Goal: Task Accomplishment & Management: Manage account settings

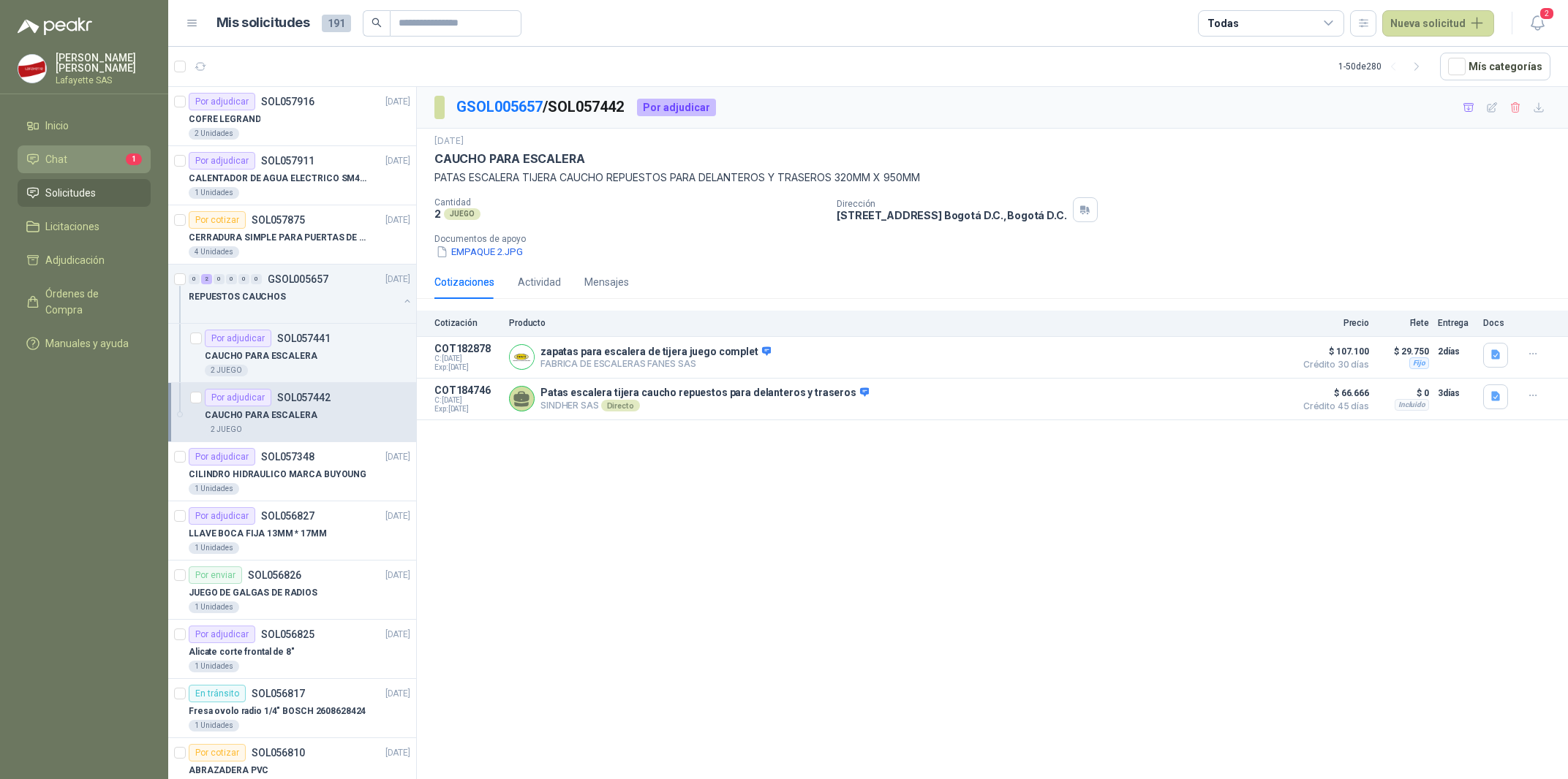
click at [49, 161] on span "Chat" at bounding box center [57, 159] width 22 height 16
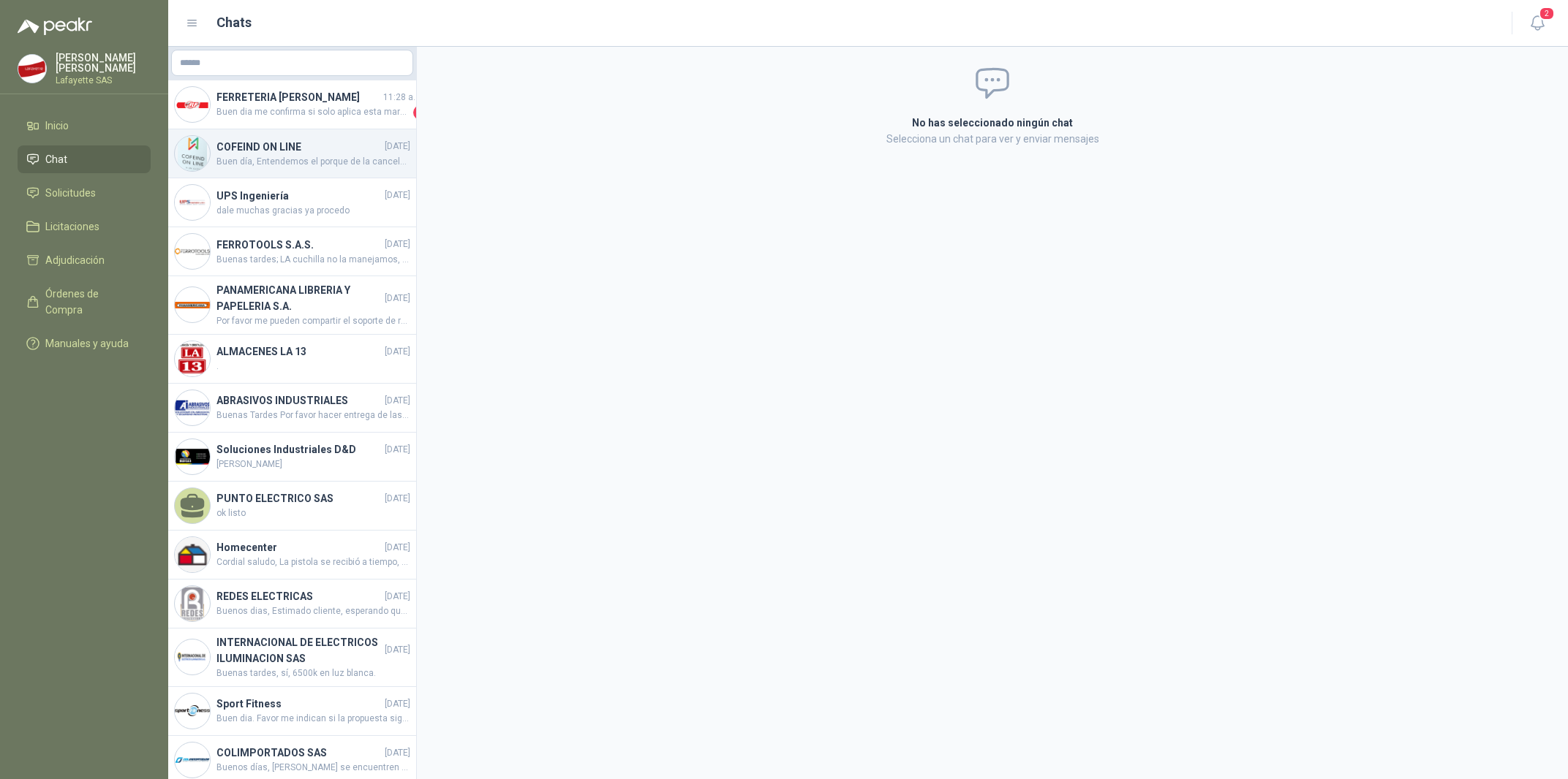
click at [328, 155] on span "Buen día, Entendemos el porque de la cancelación y solicitamos disculpa por los…" at bounding box center [313, 162] width 194 height 14
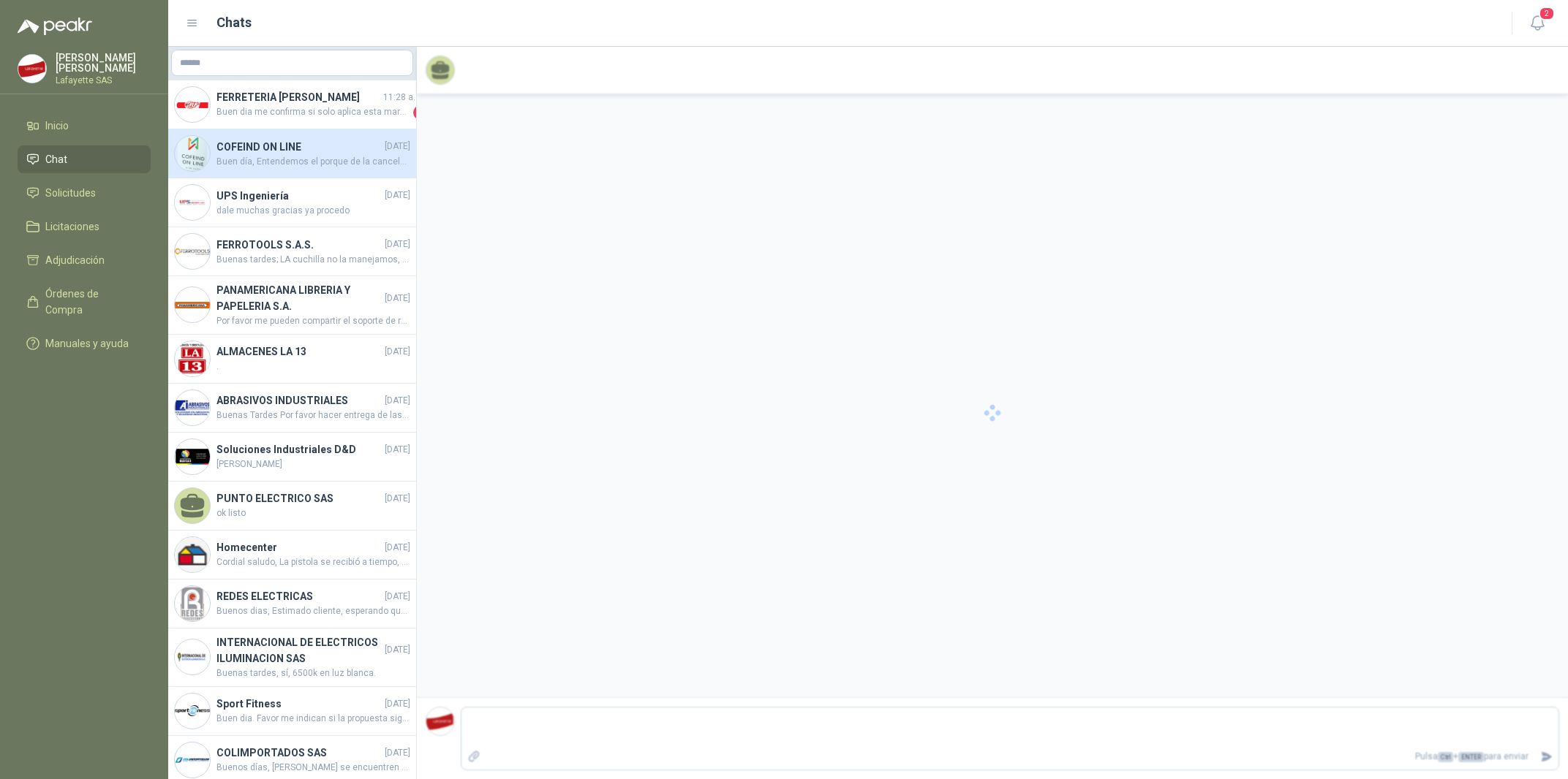
scroll to position [1199, 0]
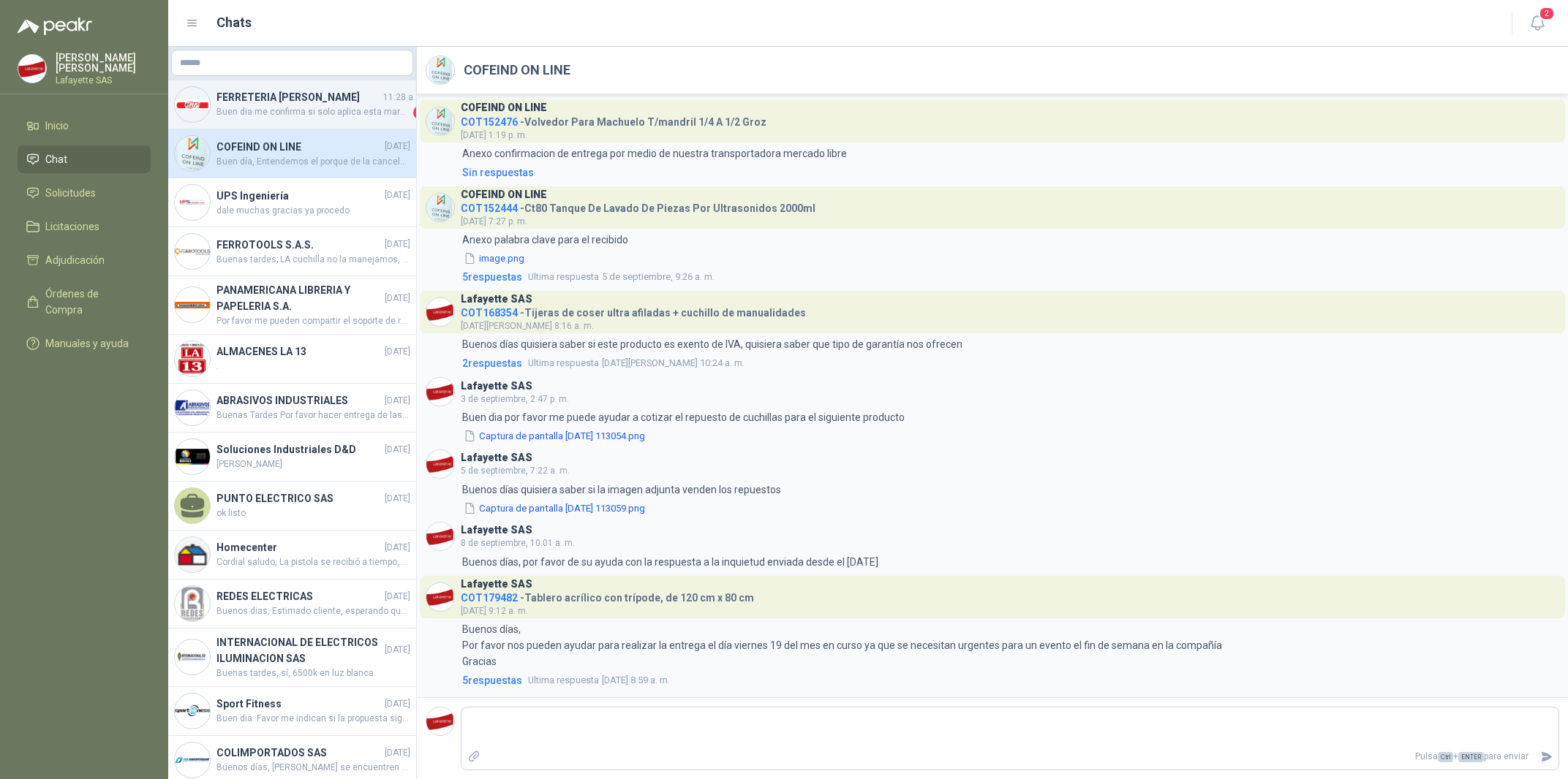
click at [256, 120] on div "FERRETERIA [PERSON_NAME] SAS 11:28 a. m. Buen dia me confirma si solo aplica es…" at bounding box center [292, 104] width 248 height 49
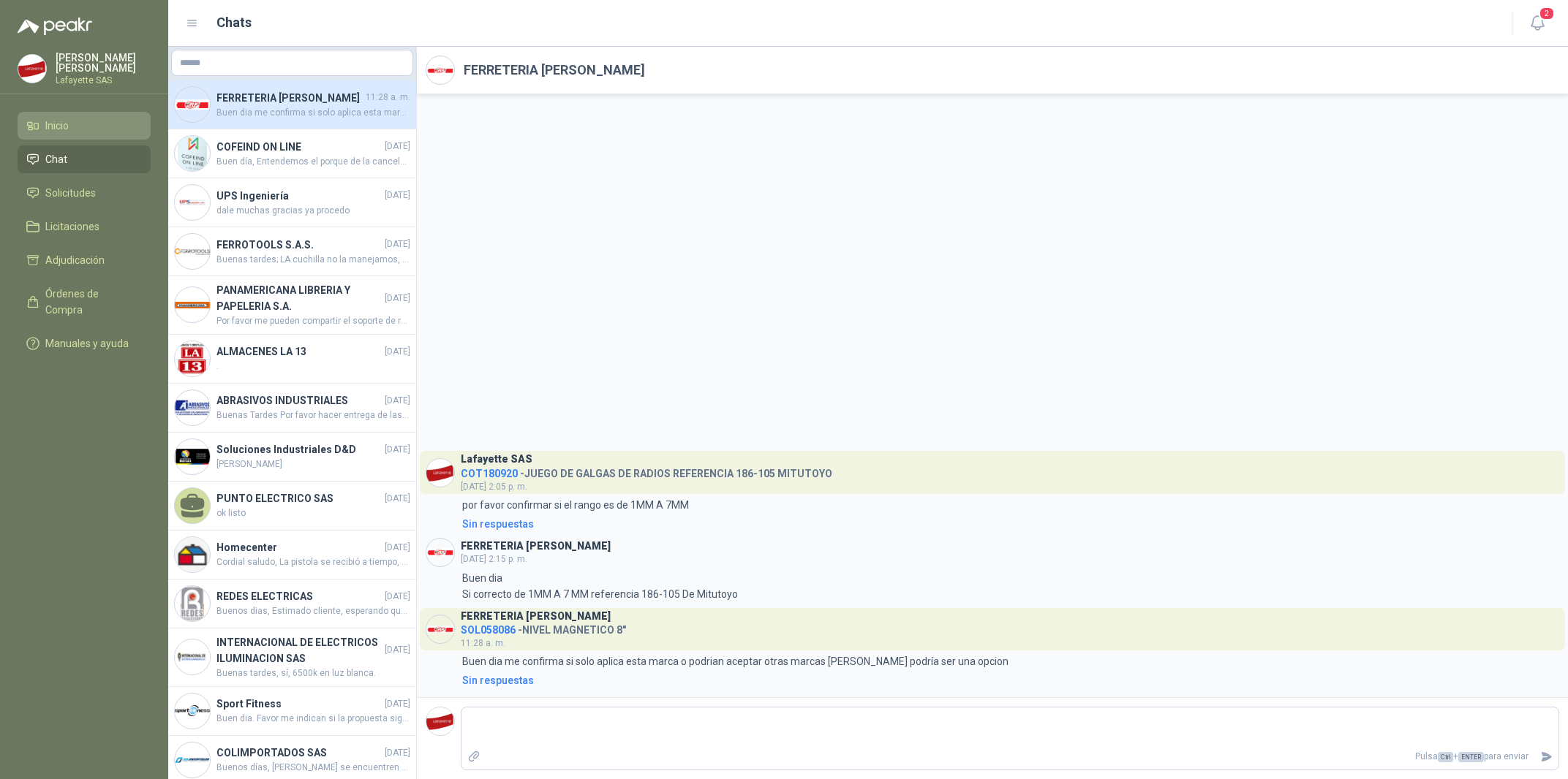
click at [62, 134] on link "Inicio" at bounding box center [84, 126] width 133 height 28
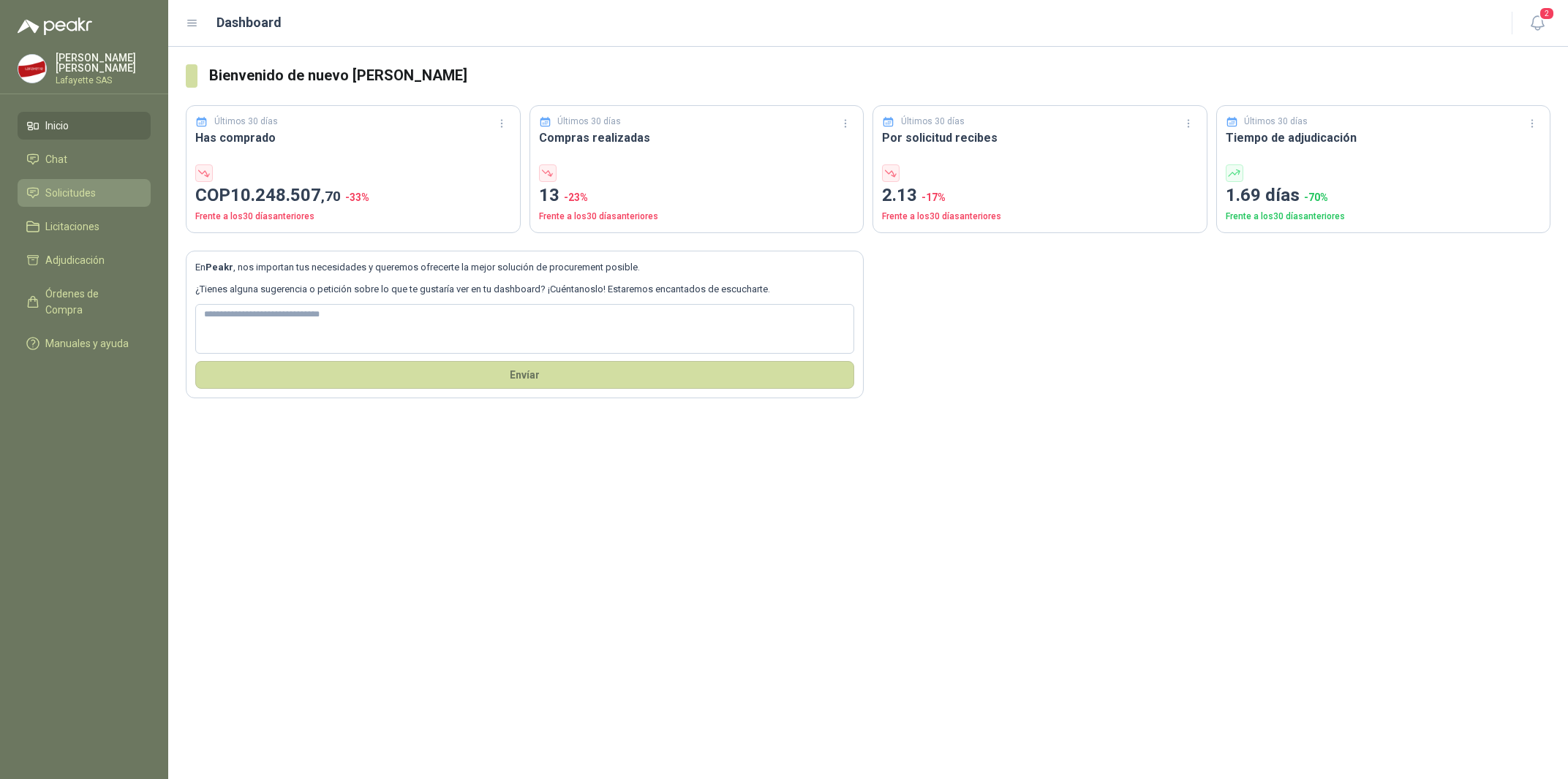
click at [85, 195] on span "Solicitudes" at bounding box center [71, 193] width 51 height 16
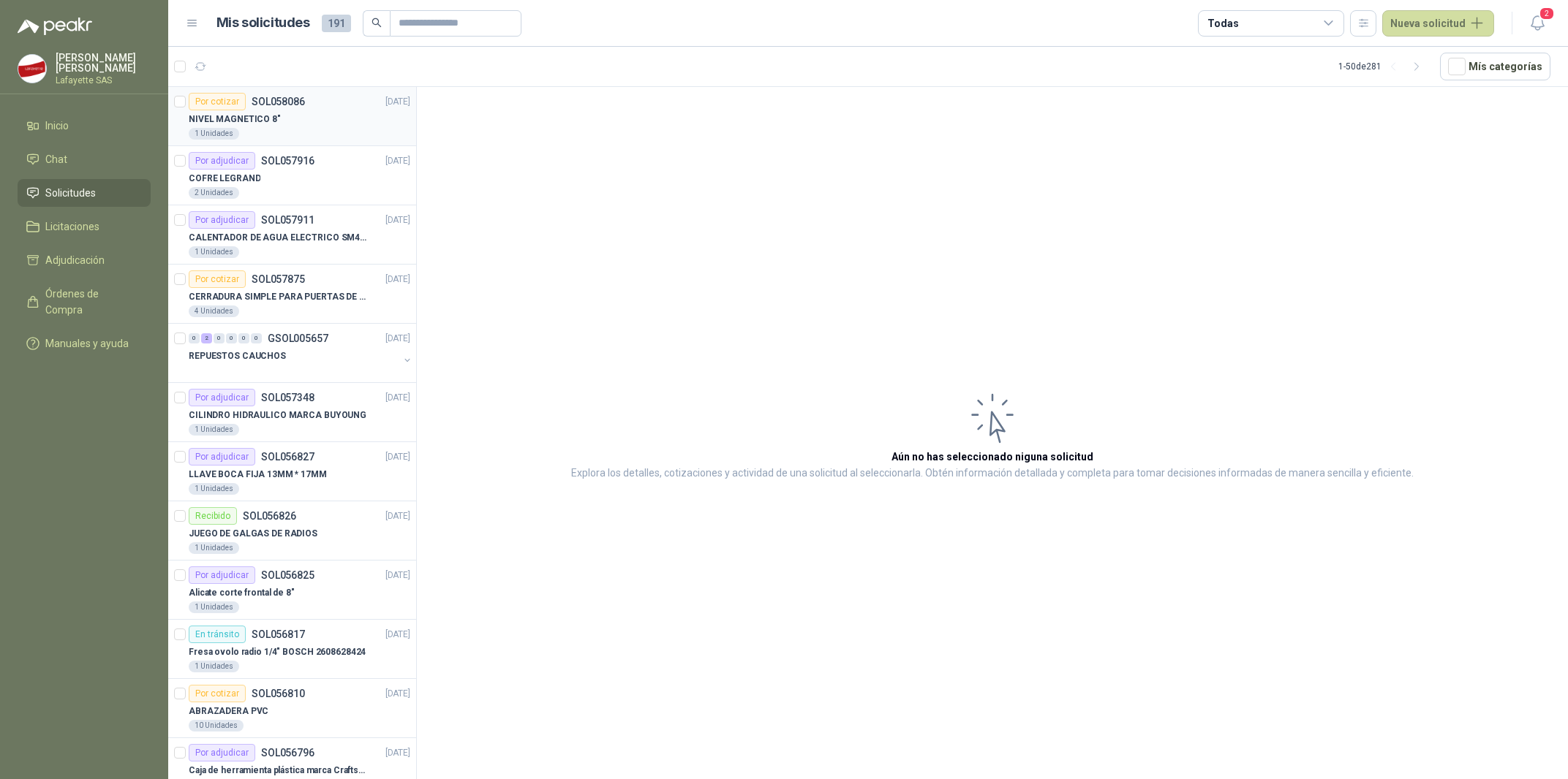
click at [263, 138] on div "1 Unidades" at bounding box center [299, 134] width 221 height 12
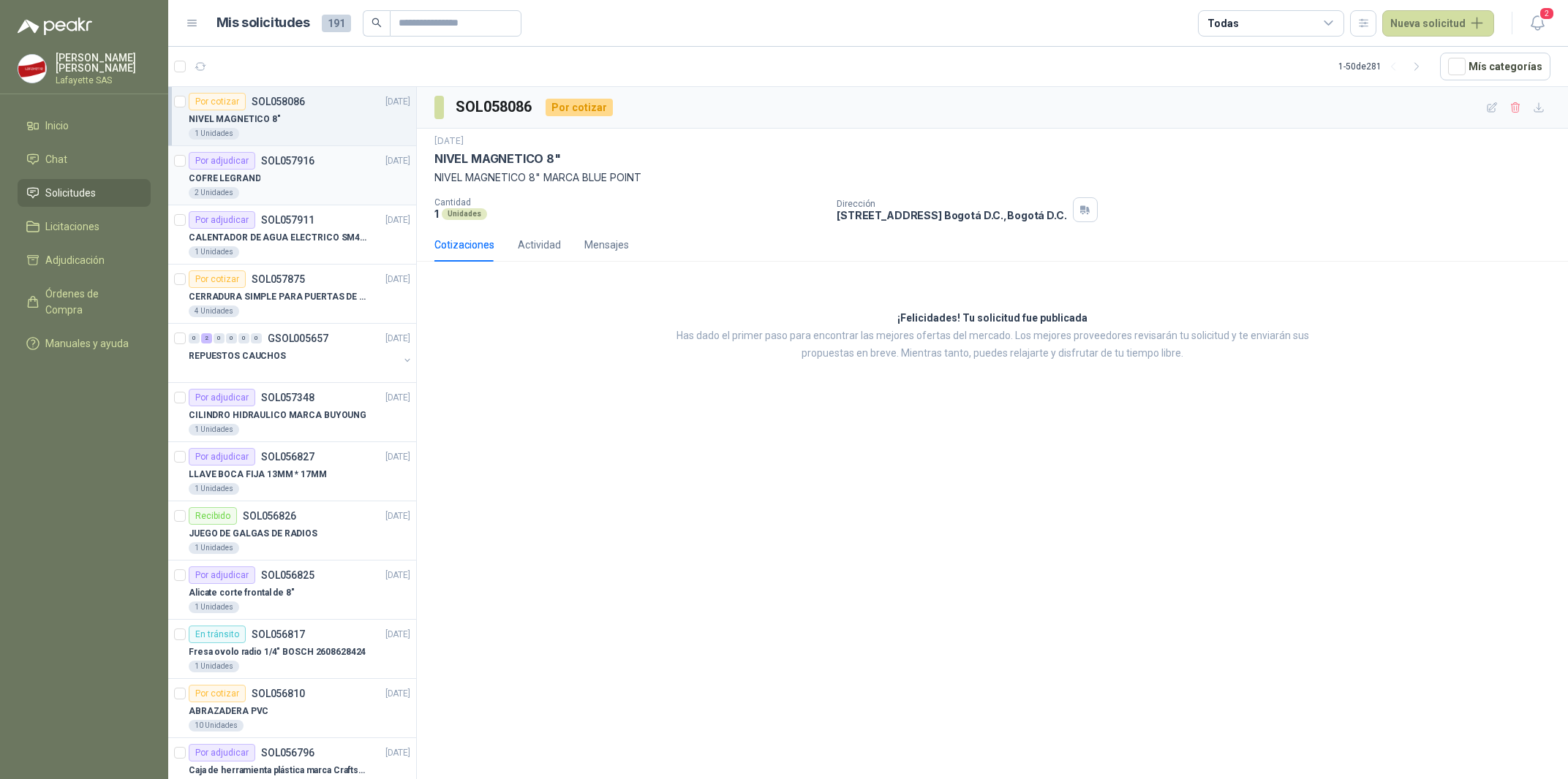
click at [281, 190] on div "2 Unidades" at bounding box center [299, 193] width 221 height 12
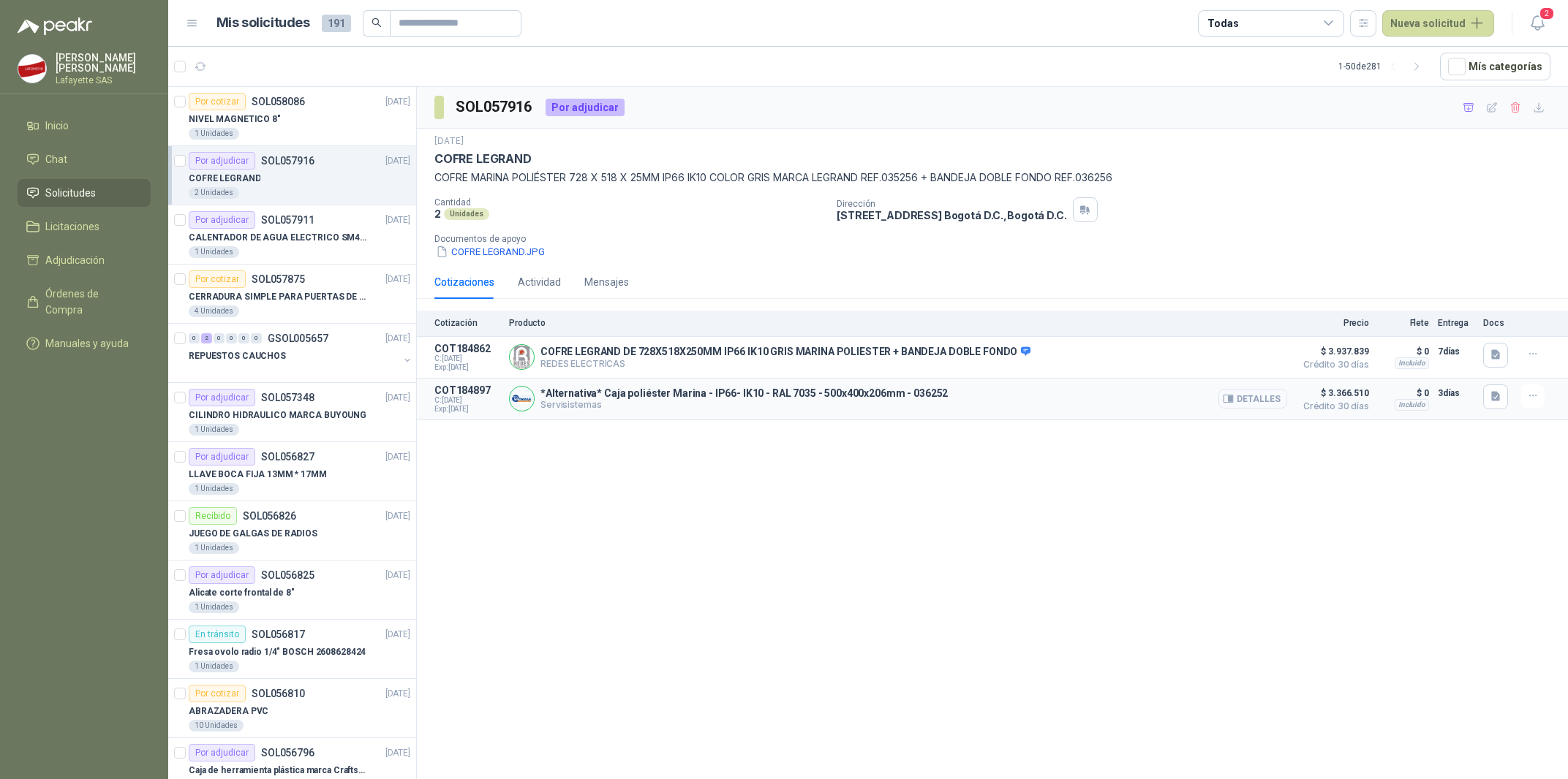
click at [1254, 406] on button "Detalles" at bounding box center [1253, 398] width 69 height 20
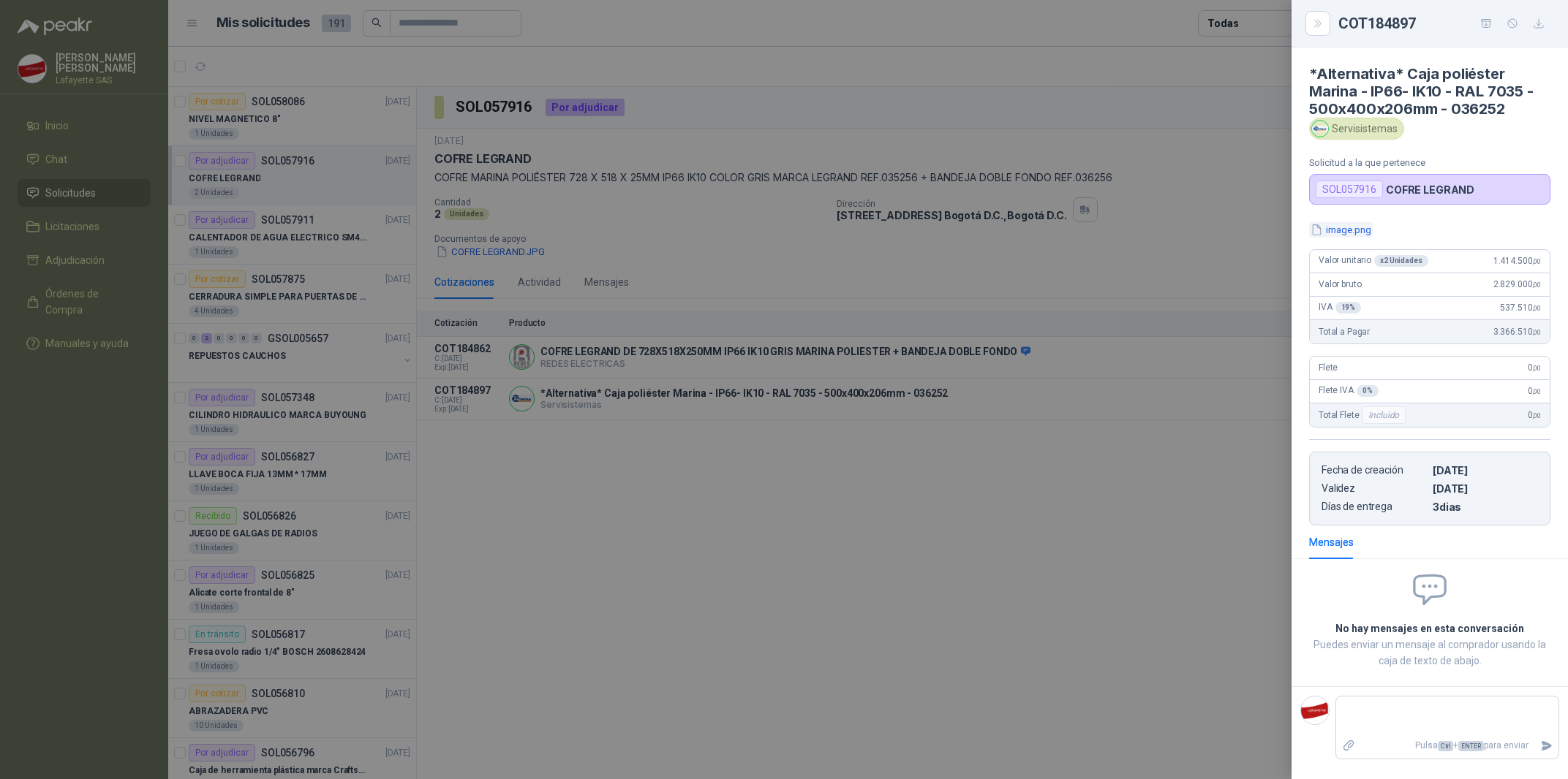
click at [1345, 230] on button "image.png" at bounding box center [1341, 229] width 64 height 15
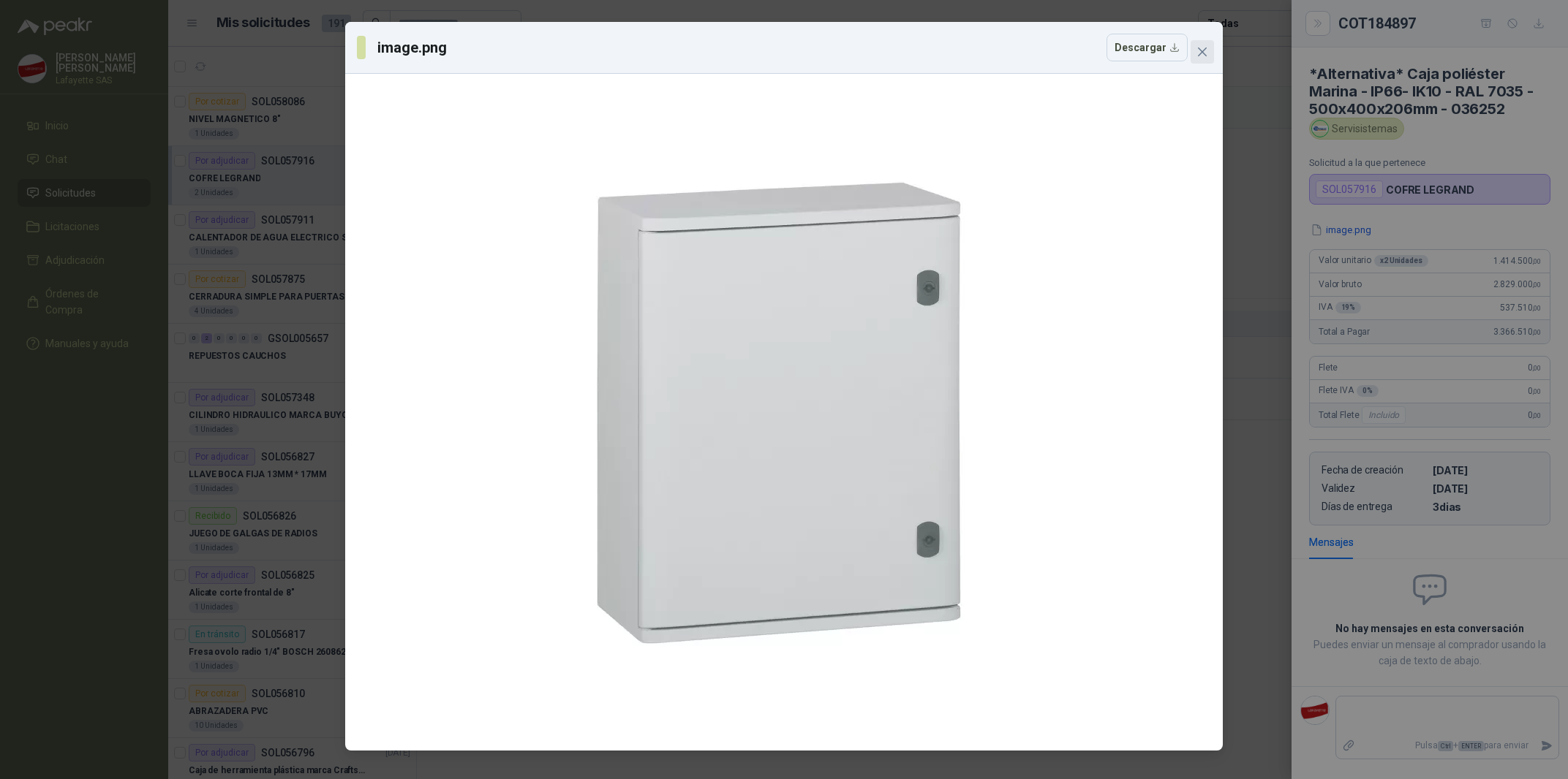
click at [1196, 54] on span "Close" at bounding box center [1202, 52] width 24 height 12
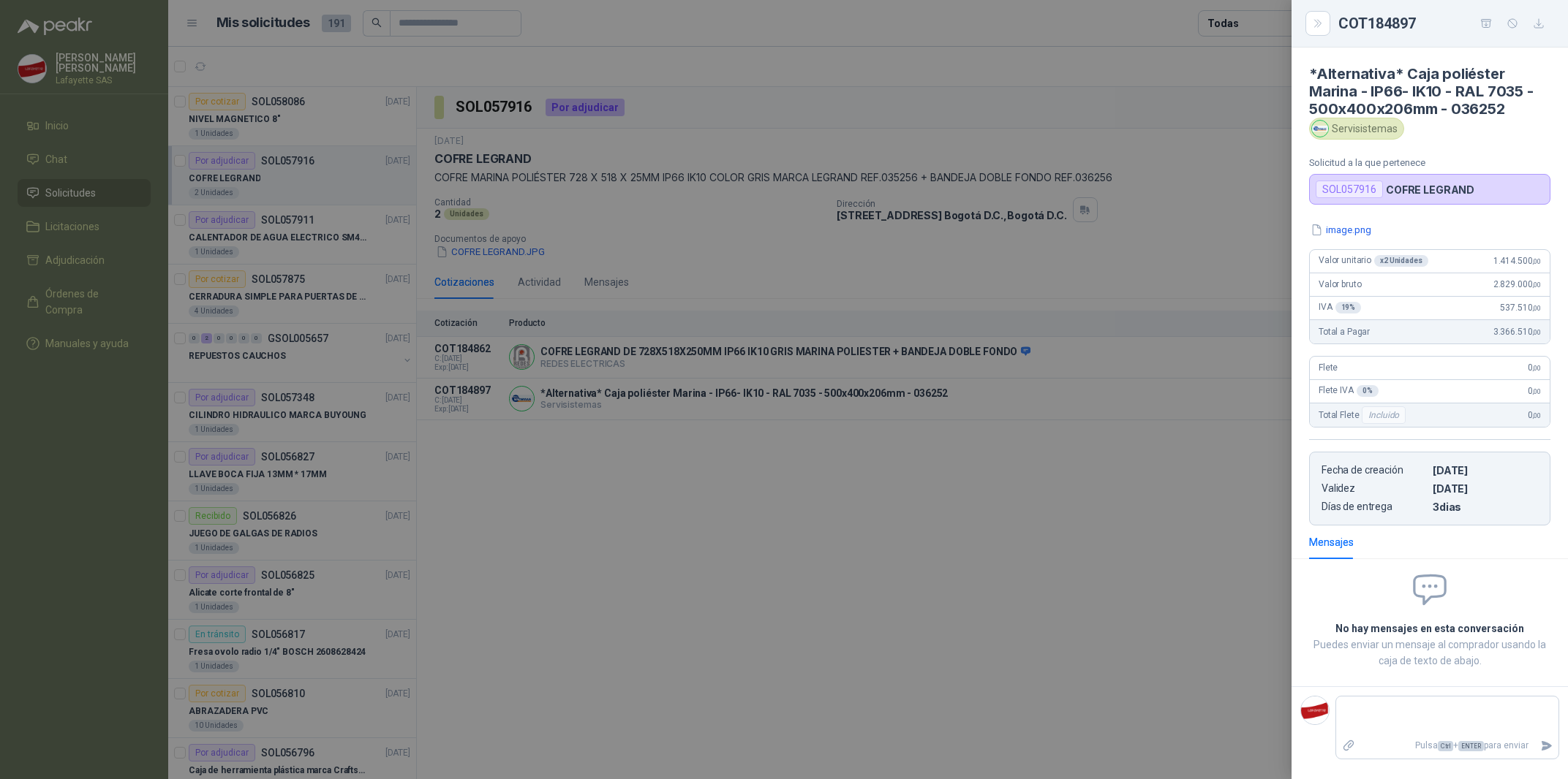
click at [1057, 539] on div at bounding box center [784, 390] width 1568 height 779
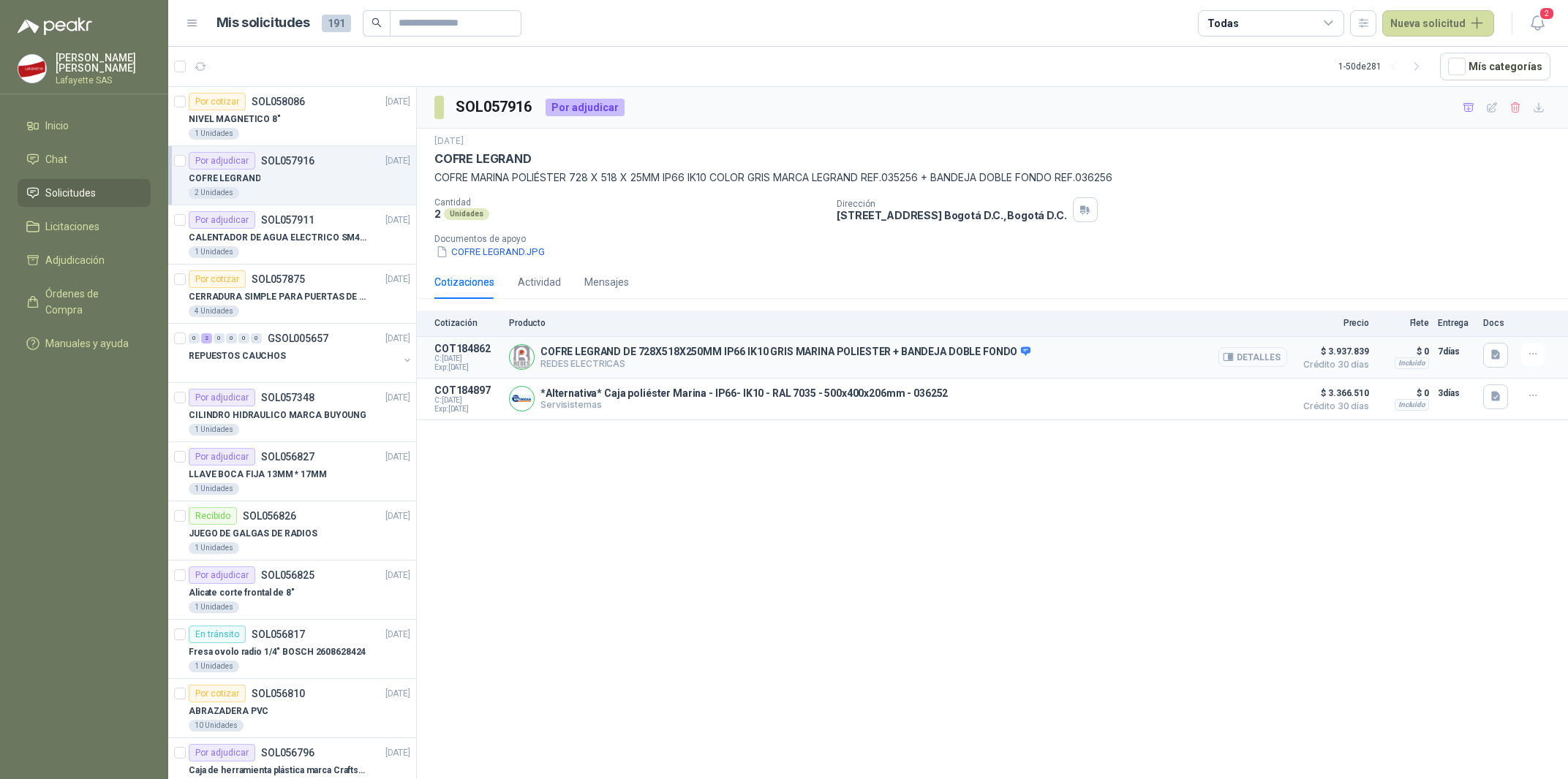
click at [1236, 362] on button "Detalles" at bounding box center [1253, 357] width 69 height 20
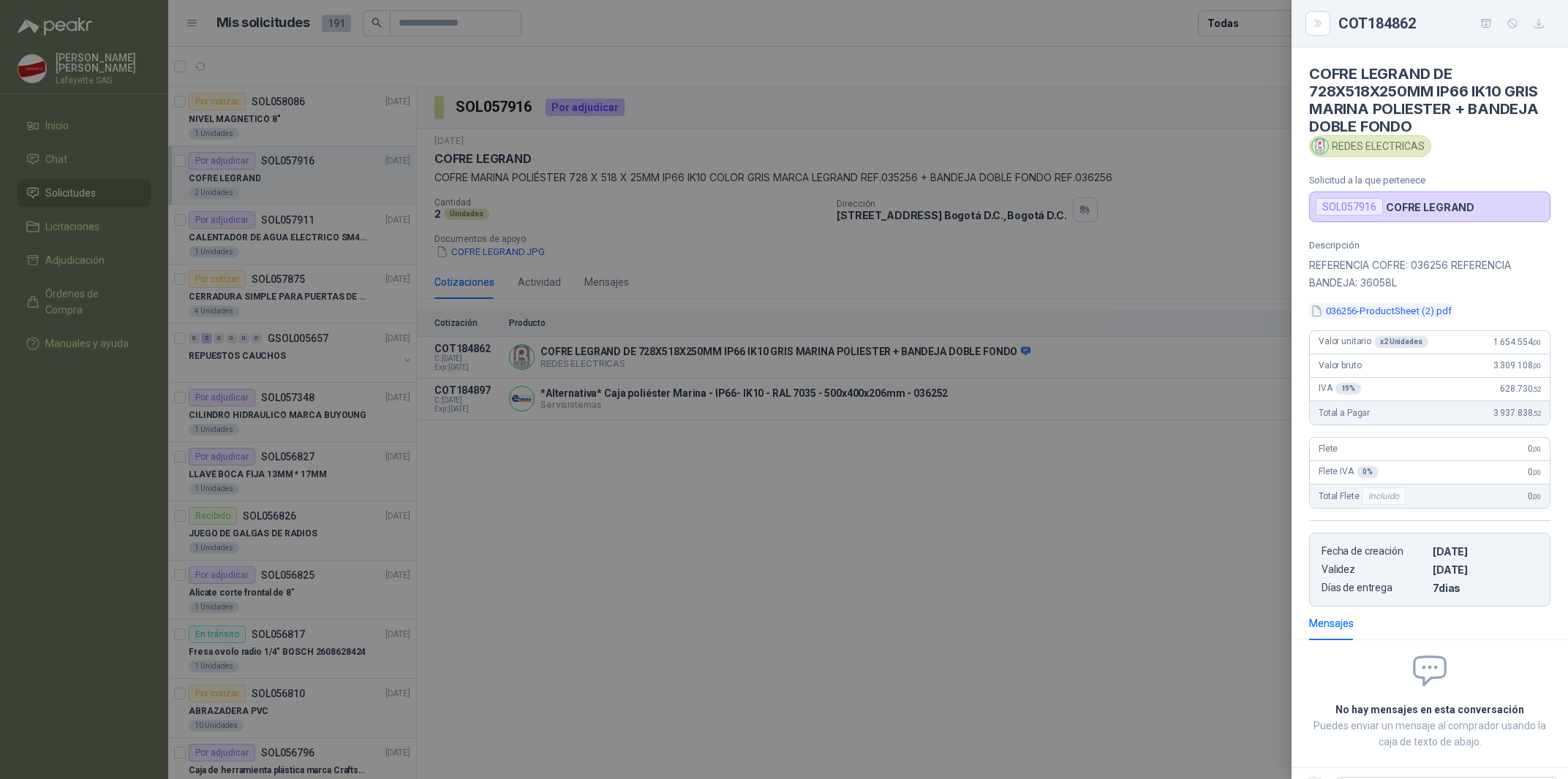
click at [1376, 314] on button "036256-ProductSheet (2).pdf" at bounding box center [1381, 311] width 144 height 15
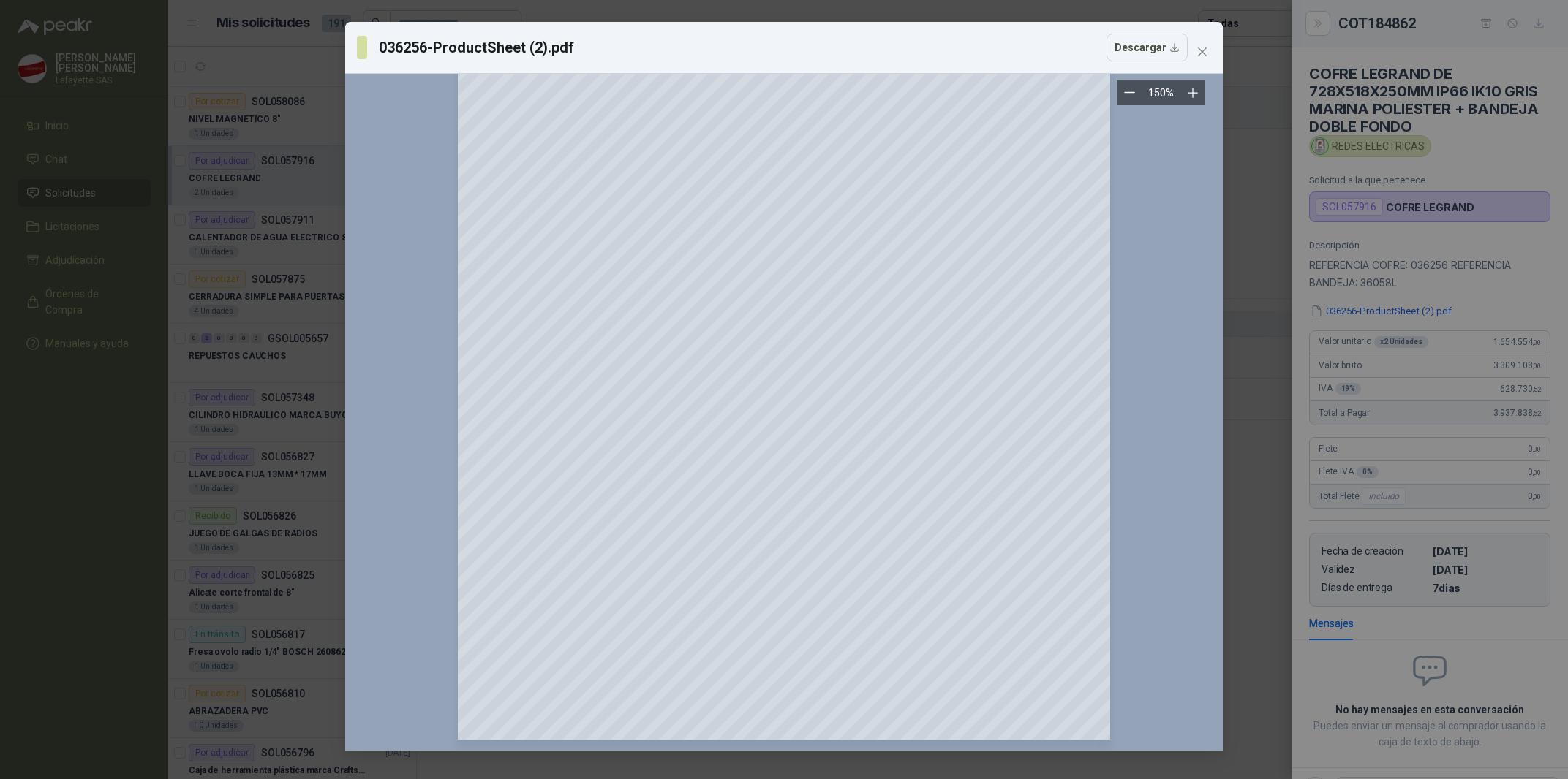
scroll to position [908, 0]
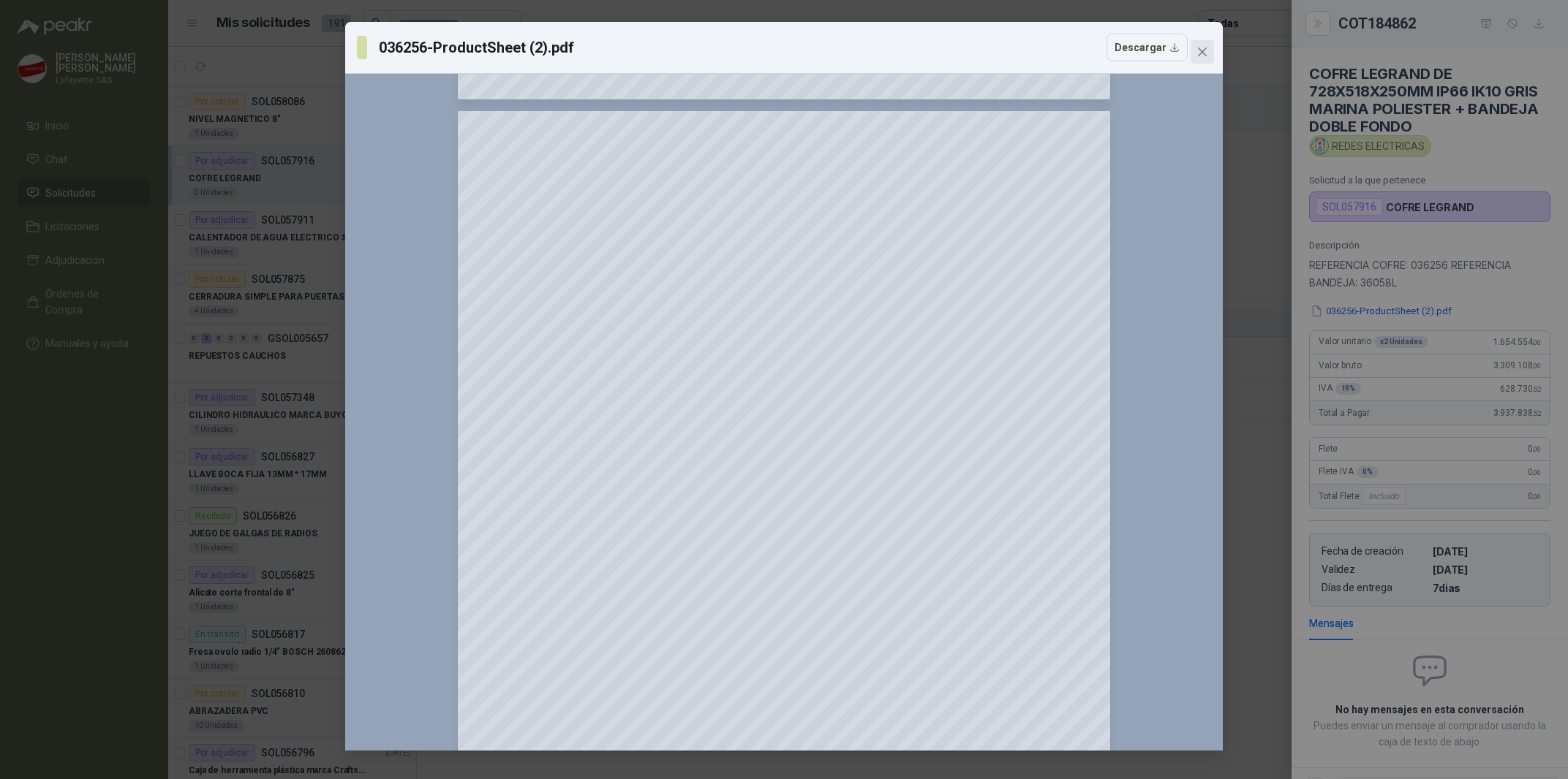
click at [1199, 60] on button "Close" at bounding box center [1202, 52] width 24 height 24
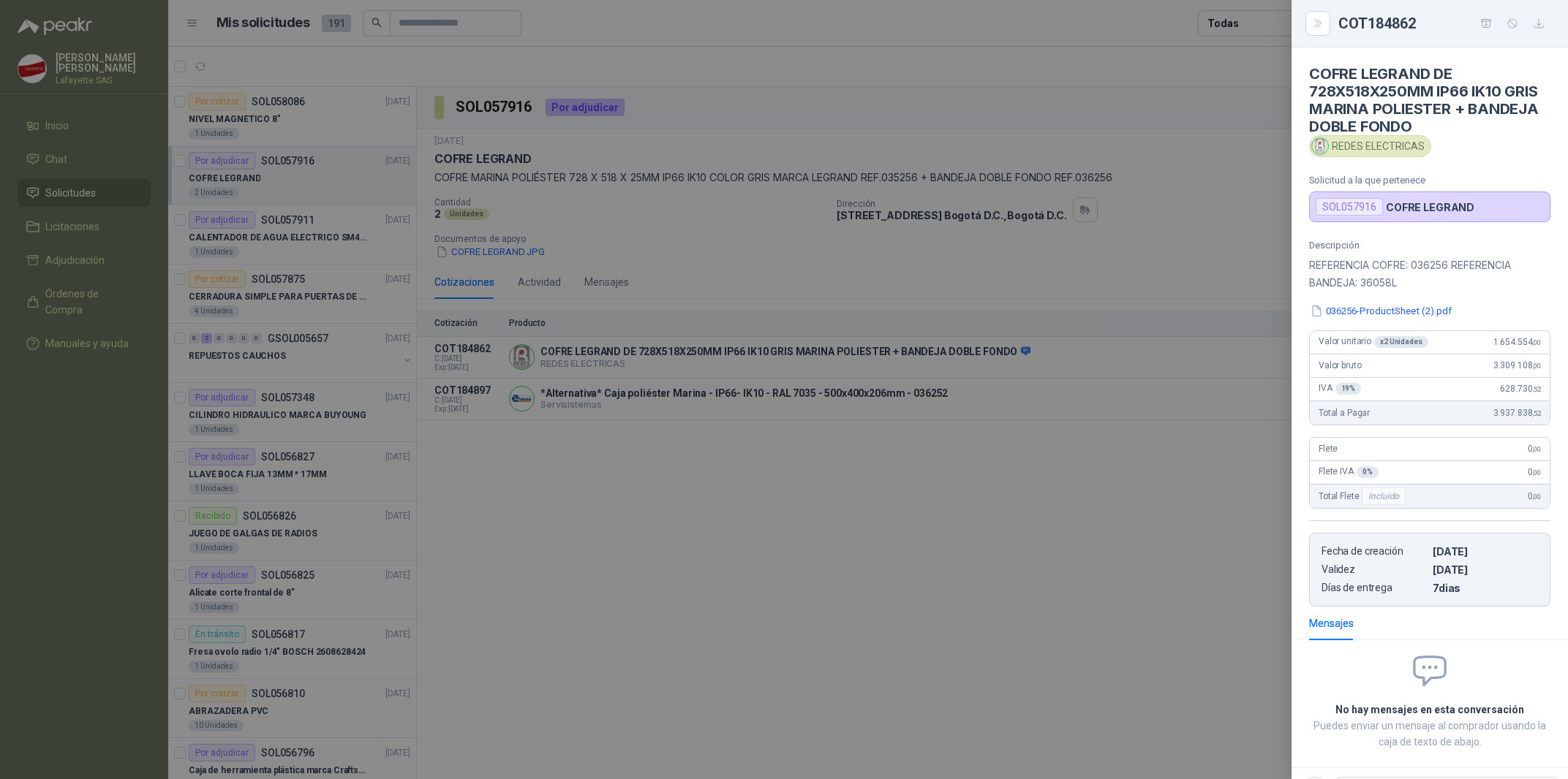
click at [756, 491] on div at bounding box center [784, 390] width 1568 height 779
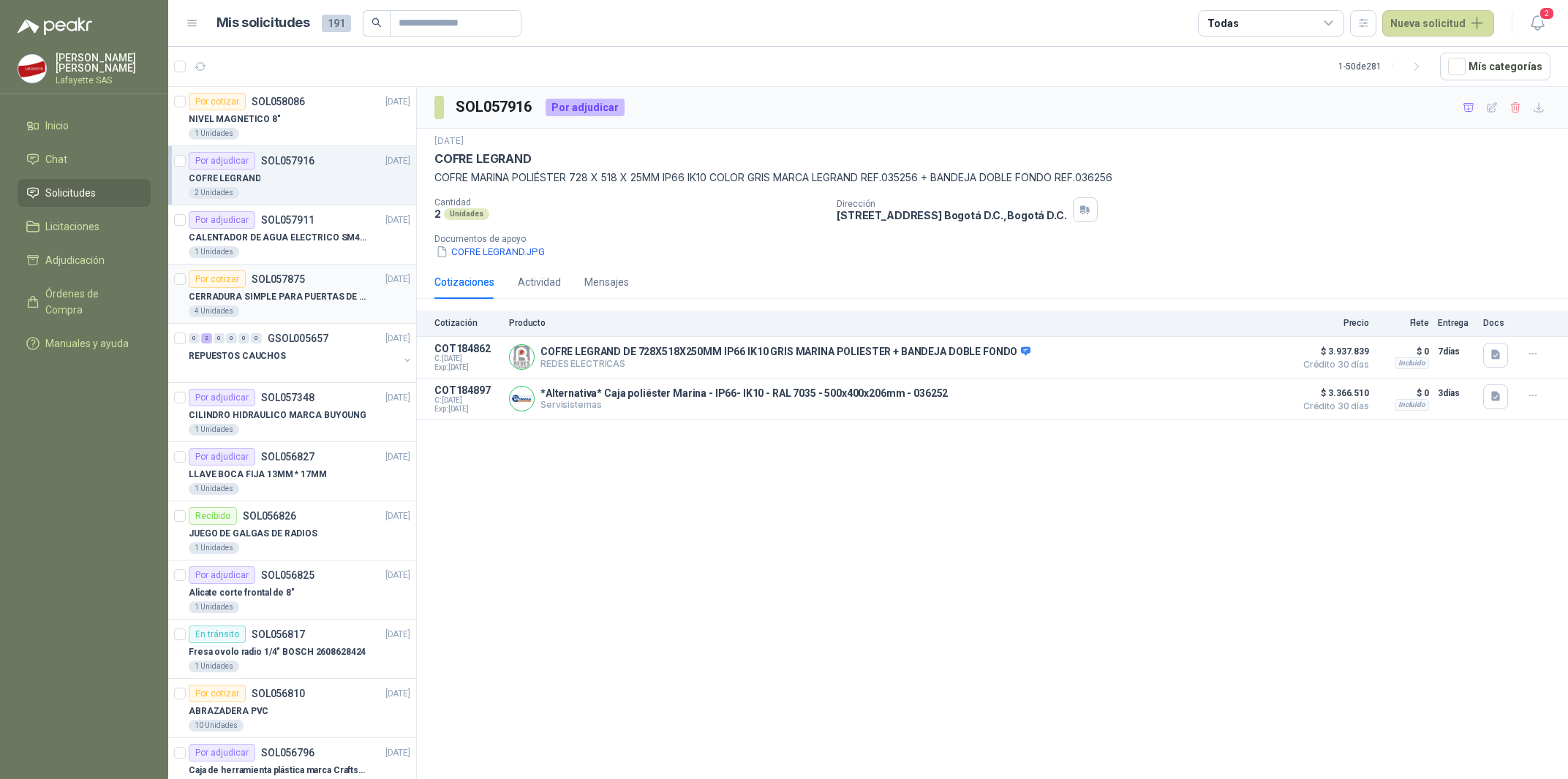
click at [294, 297] on p "CERRADURA SIMPLE PARA PUERTAS DE VIDRIO" at bounding box center [280, 297] width 182 height 14
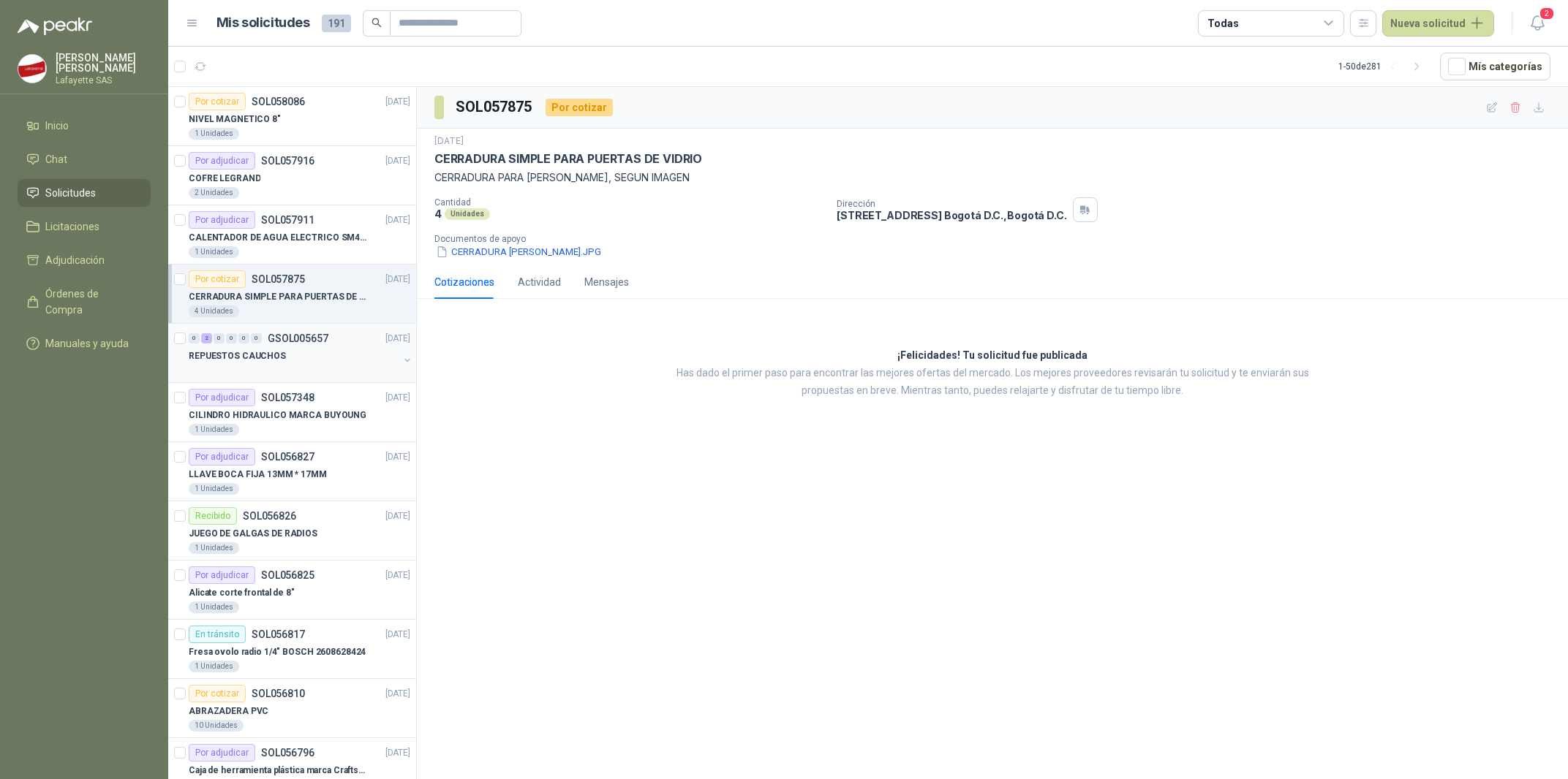
click at [304, 371] on div at bounding box center [293, 370] width 210 height 12
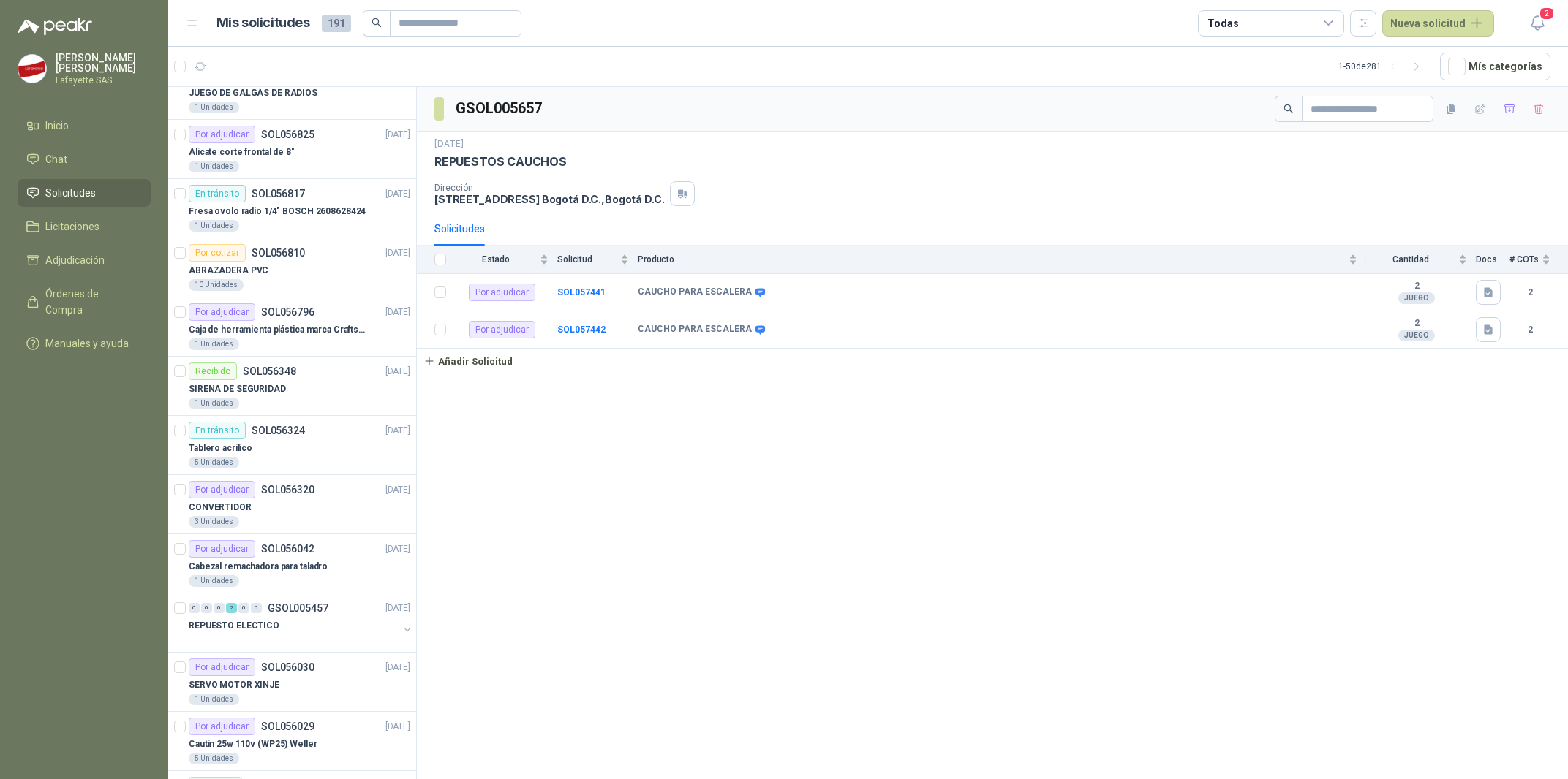
scroll to position [661, 0]
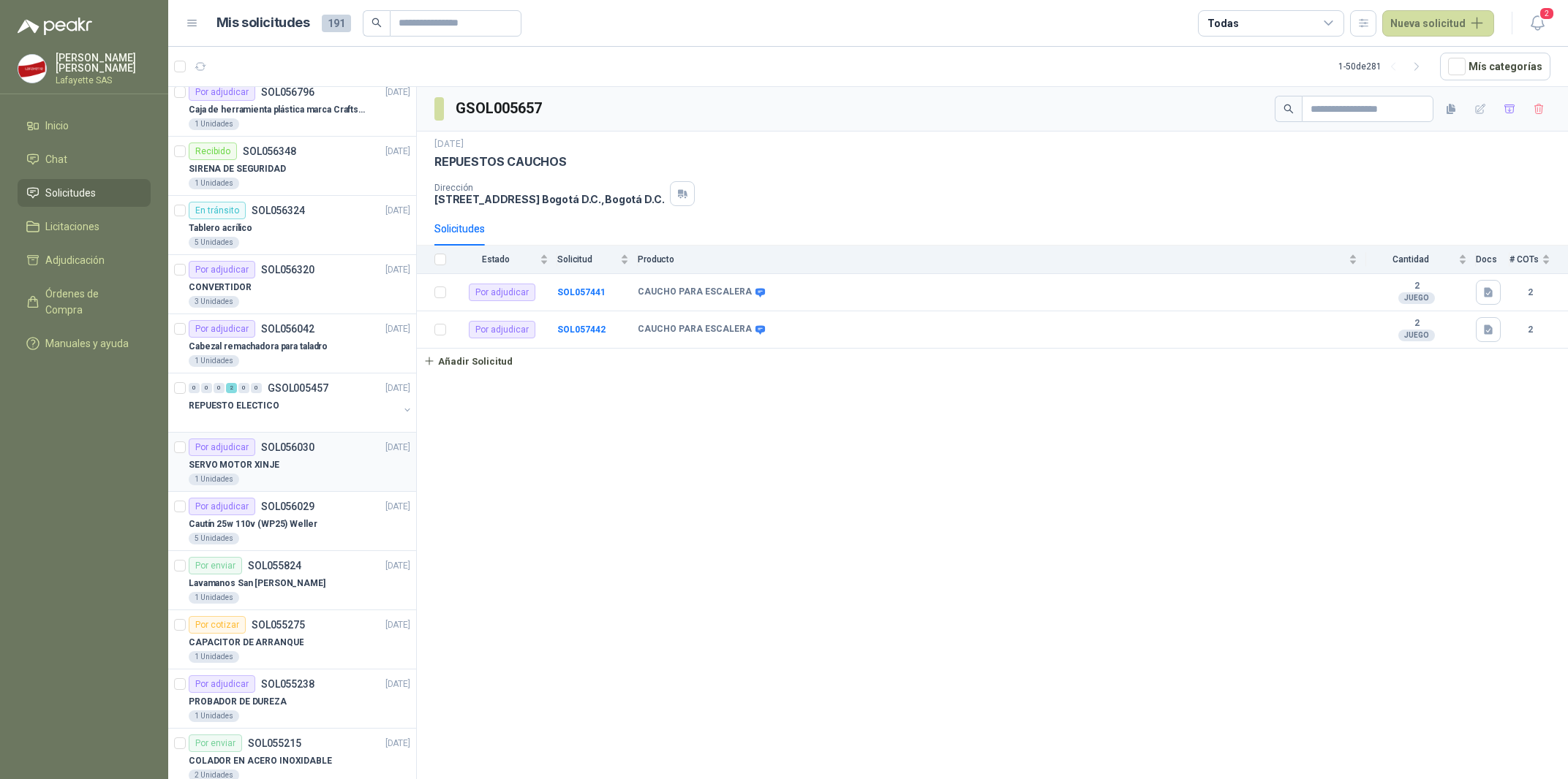
click at [285, 476] on div "1 Unidades" at bounding box center [299, 480] width 221 height 12
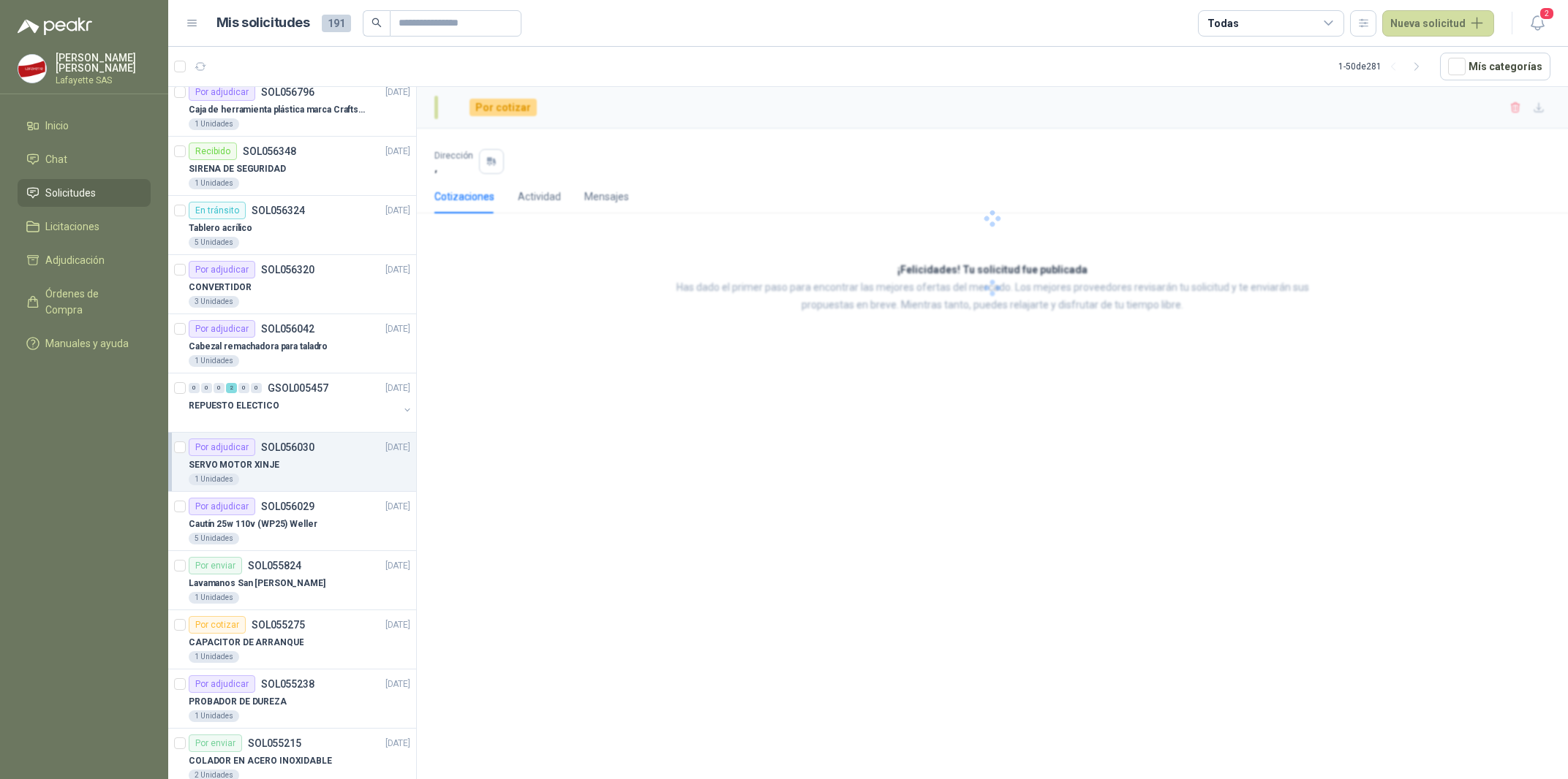
scroll to position [661, 0]
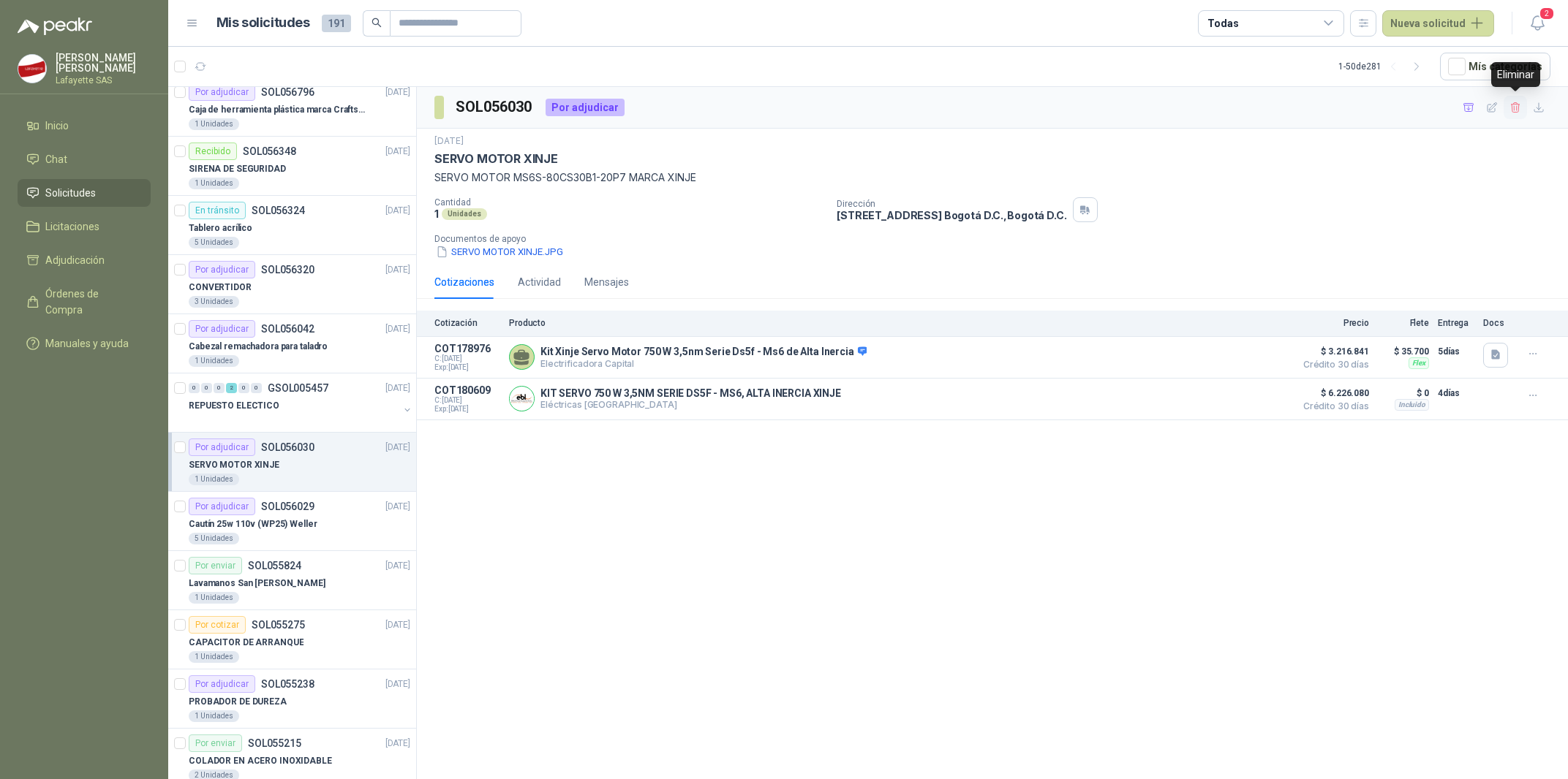
click at [1506, 107] on button "button" at bounding box center [1515, 107] width 24 height 24
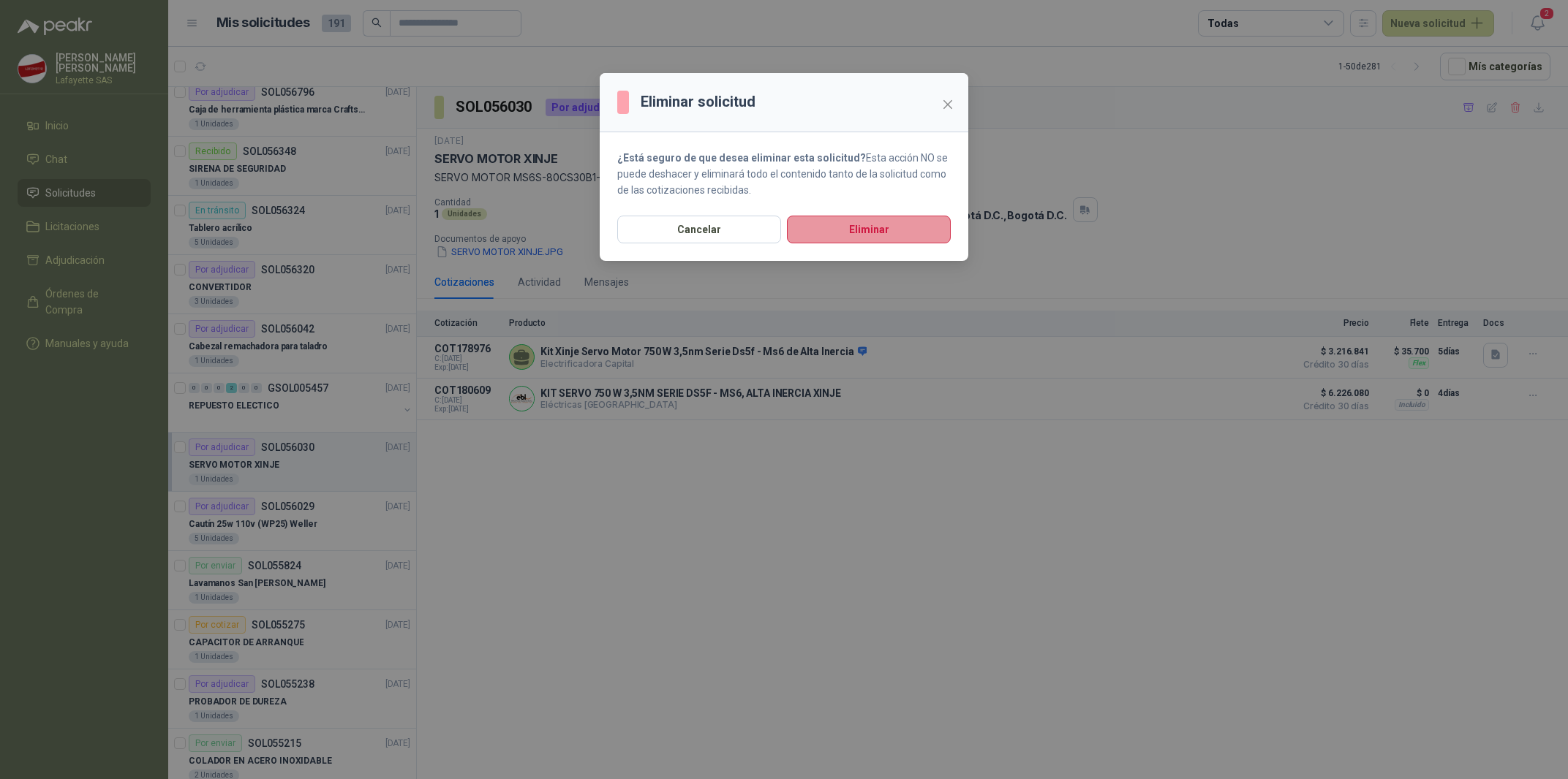
click at [858, 226] on button "Eliminar" at bounding box center [868, 229] width 164 height 28
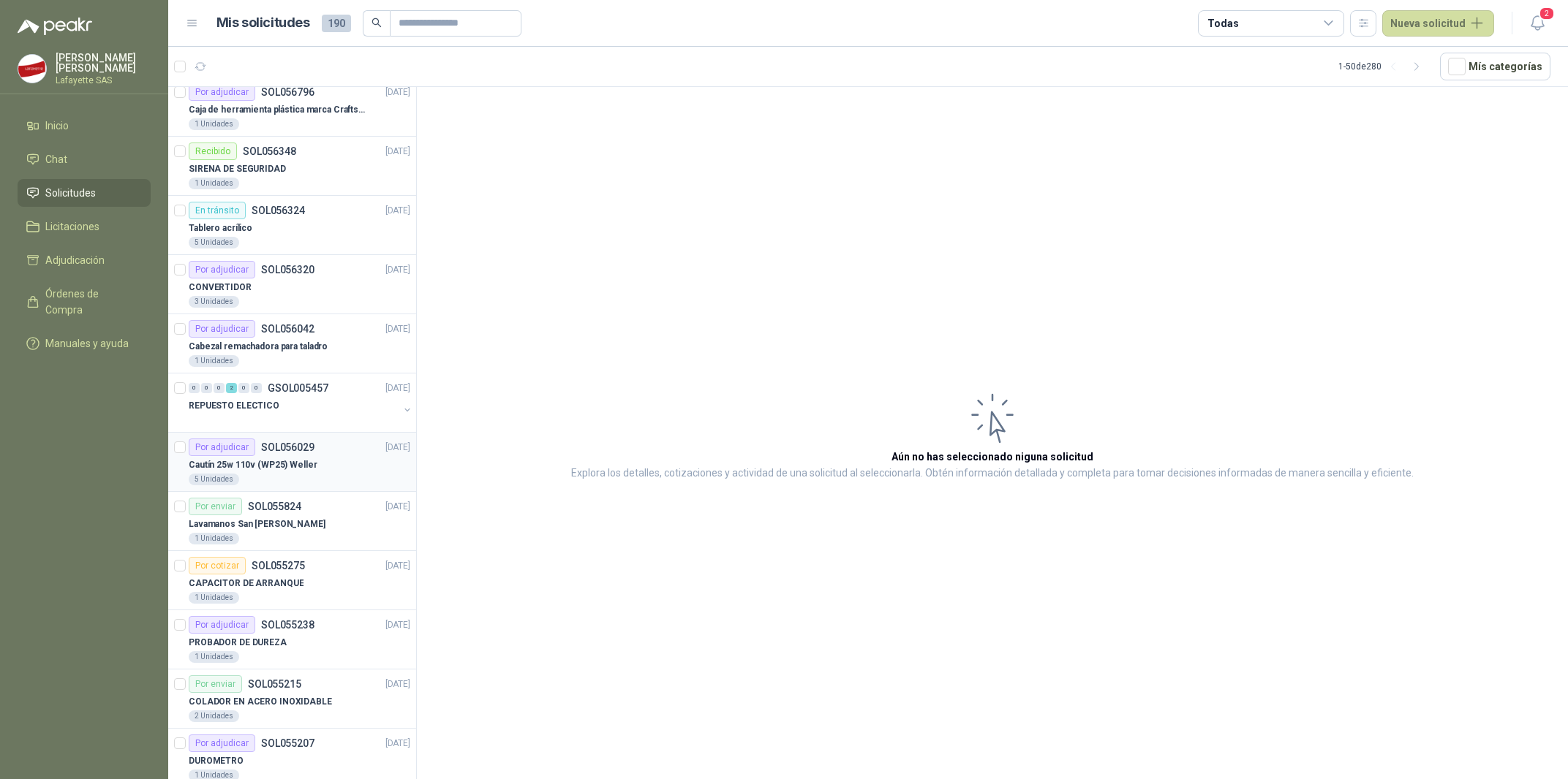
scroll to position [661, 0]
click at [251, 472] on p "Cautín 25w 110v (WP25) Weller" at bounding box center [253, 465] width 129 height 14
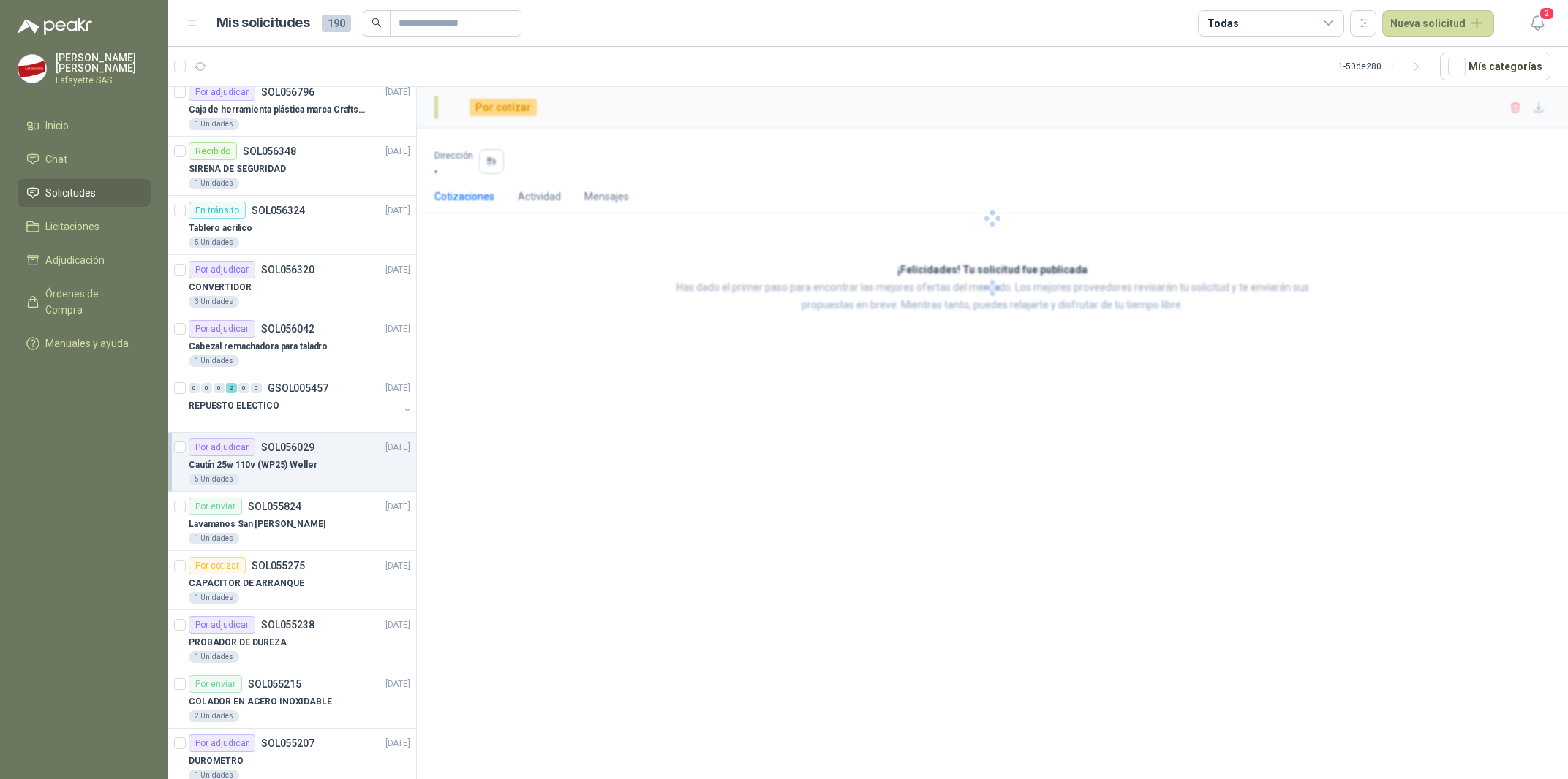
scroll to position [661, 0]
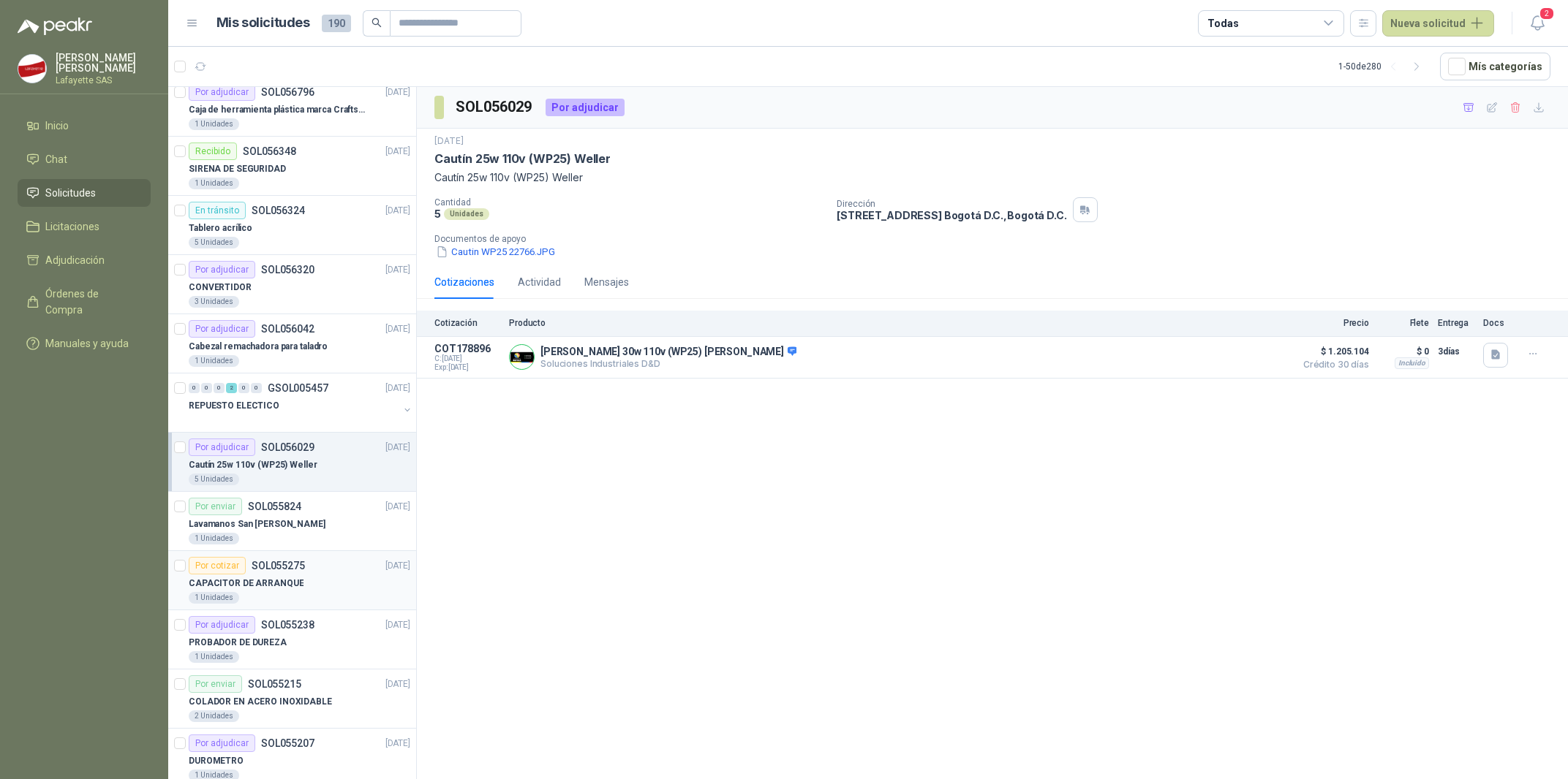
click at [314, 592] on div "CAPACITOR DE ARRANQUE" at bounding box center [299, 584] width 221 height 18
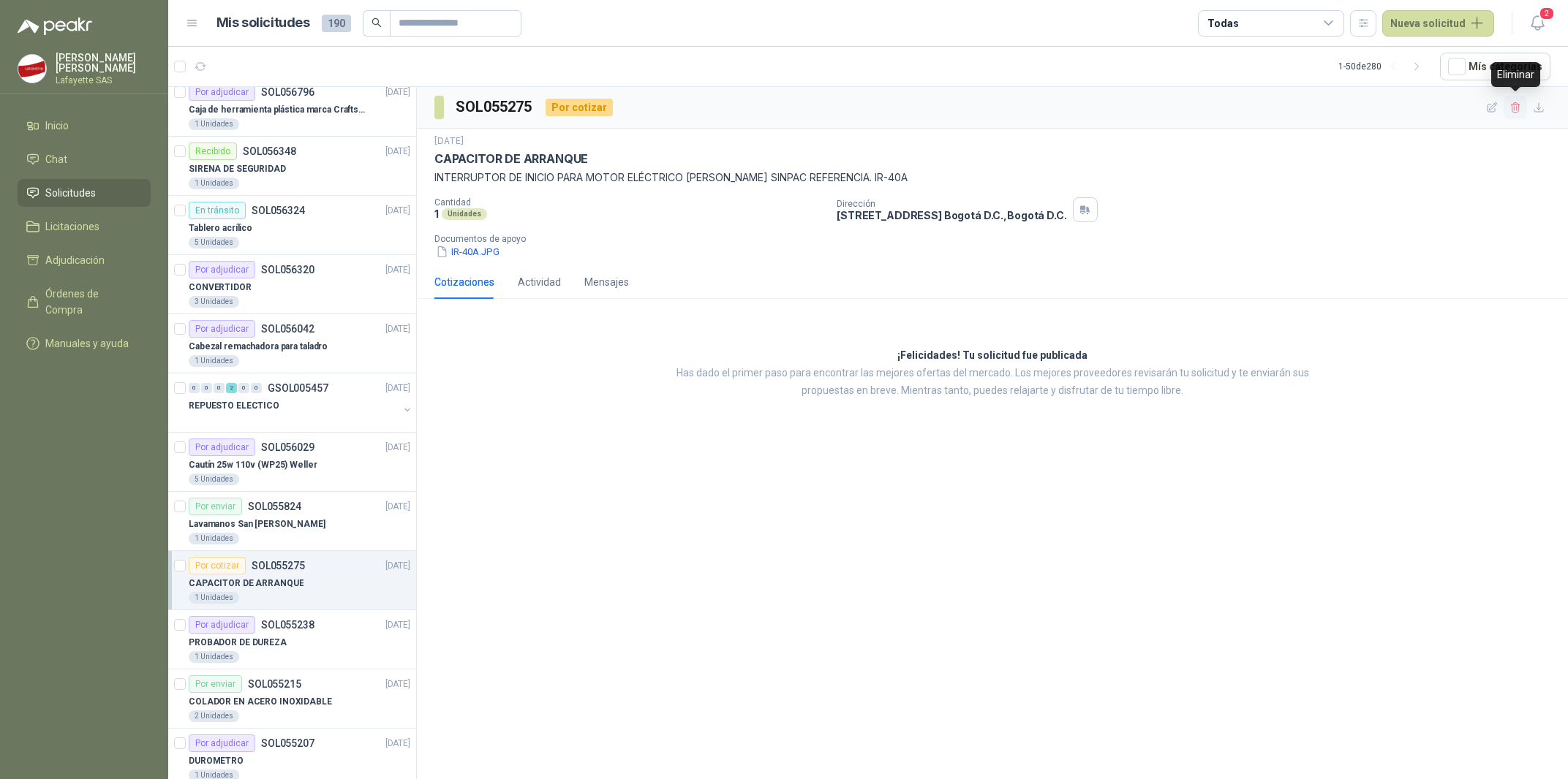
click at [1511, 114] on button "button" at bounding box center [1515, 107] width 24 height 24
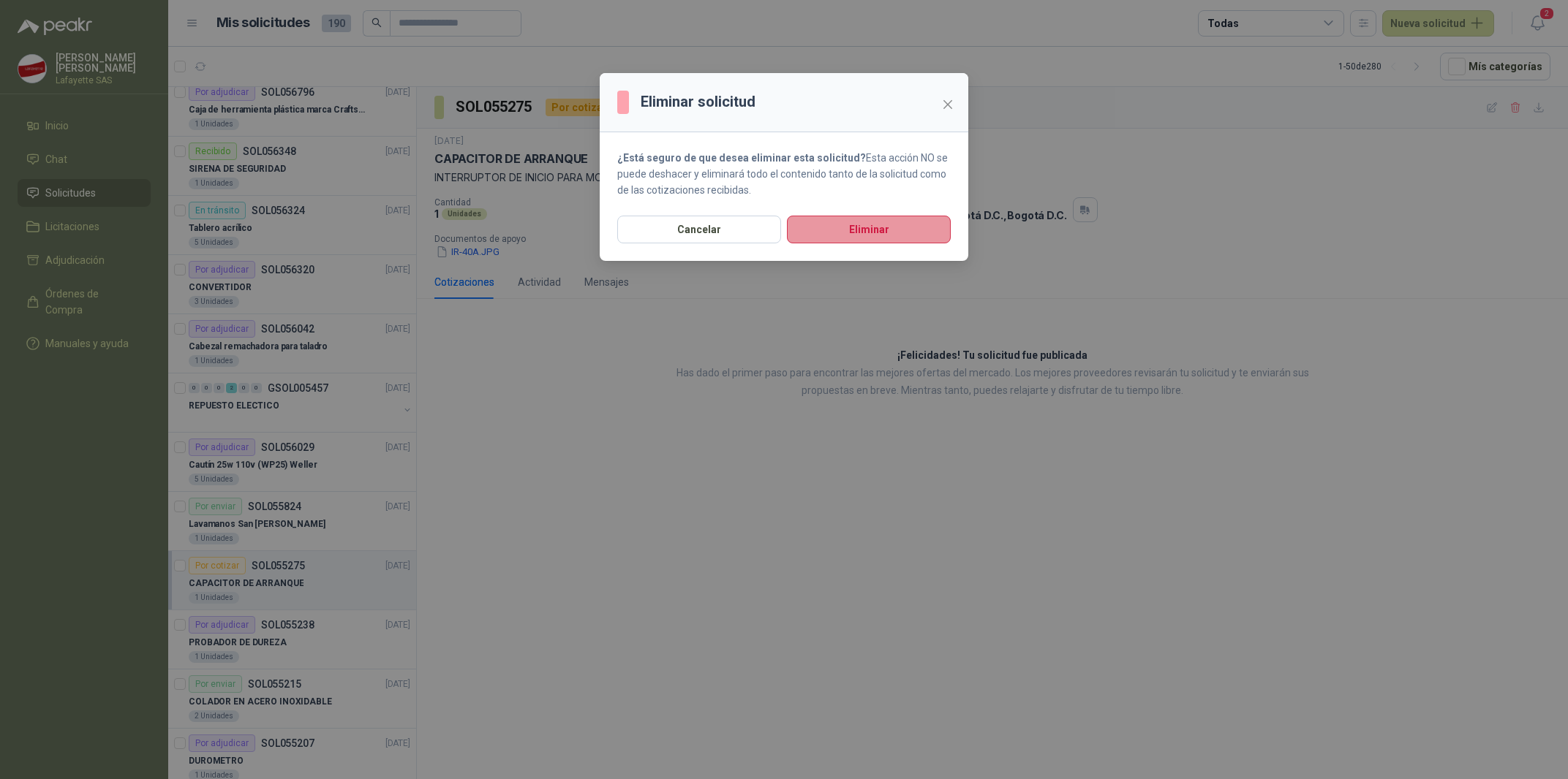
click at [827, 240] on button "Eliminar" at bounding box center [868, 229] width 164 height 28
